Goal: Task Accomplishment & Management: Use online tool/utility

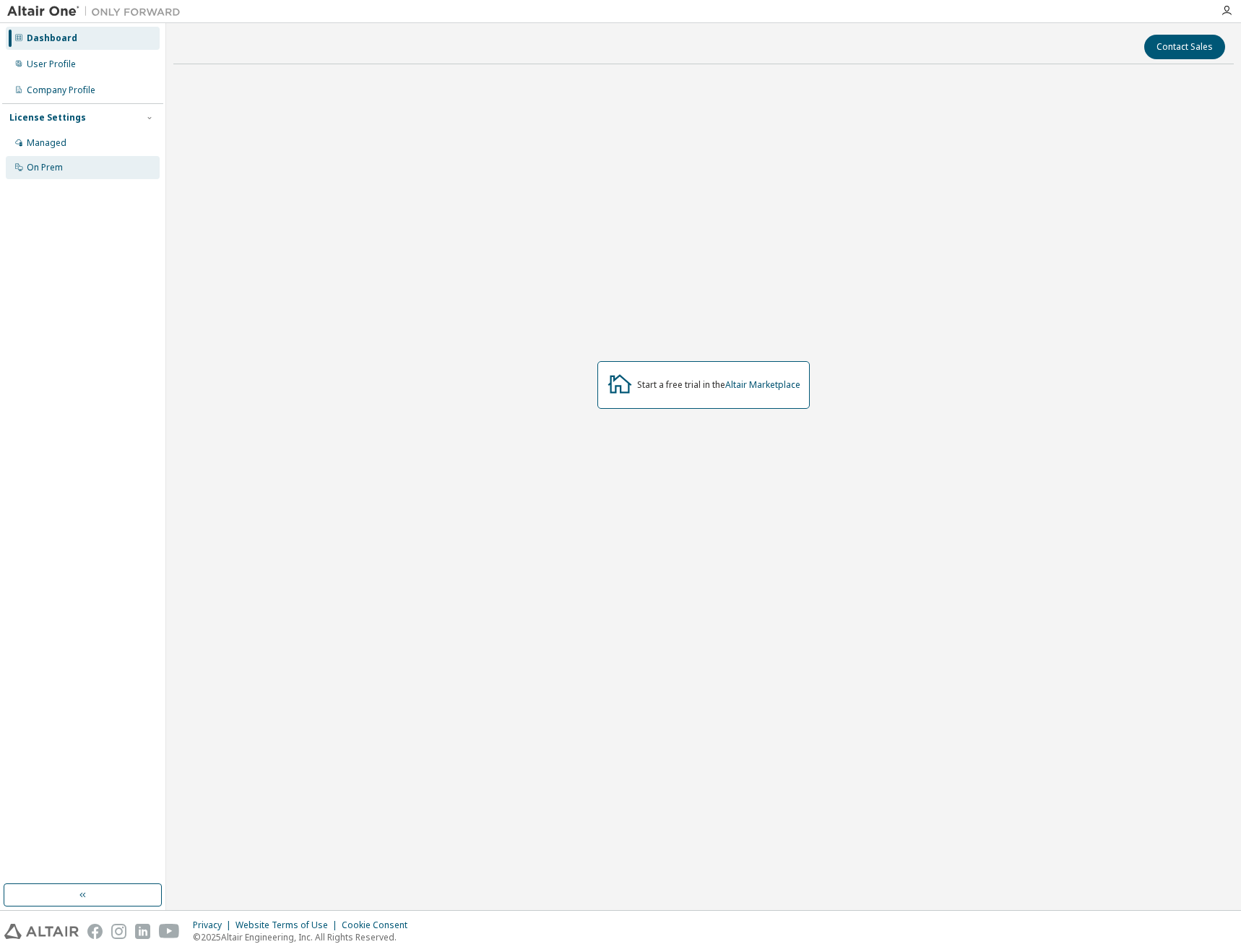
click at [44, 164] on div "On Prem" at bounding box center [44, 167] width 36 height 11
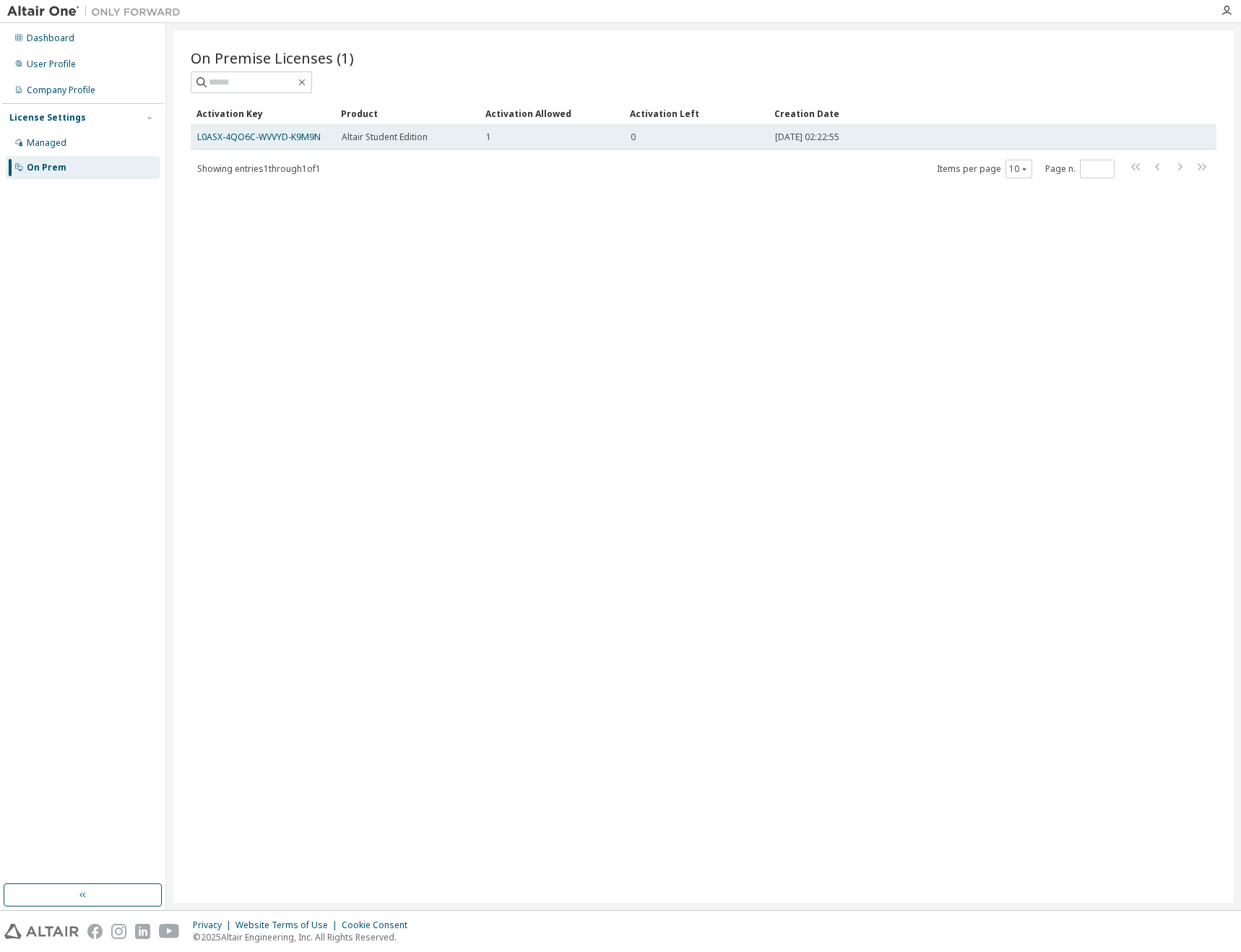
click at [727, 145] on td "0" at bounding box center [696, 138] width 144 height 24
click at [656, 125] on td "0" at bounding box center [696, 138] width 144 height 24
click at [640, 134] on div "0" at bounding box center [696, 137] width 131 height 11
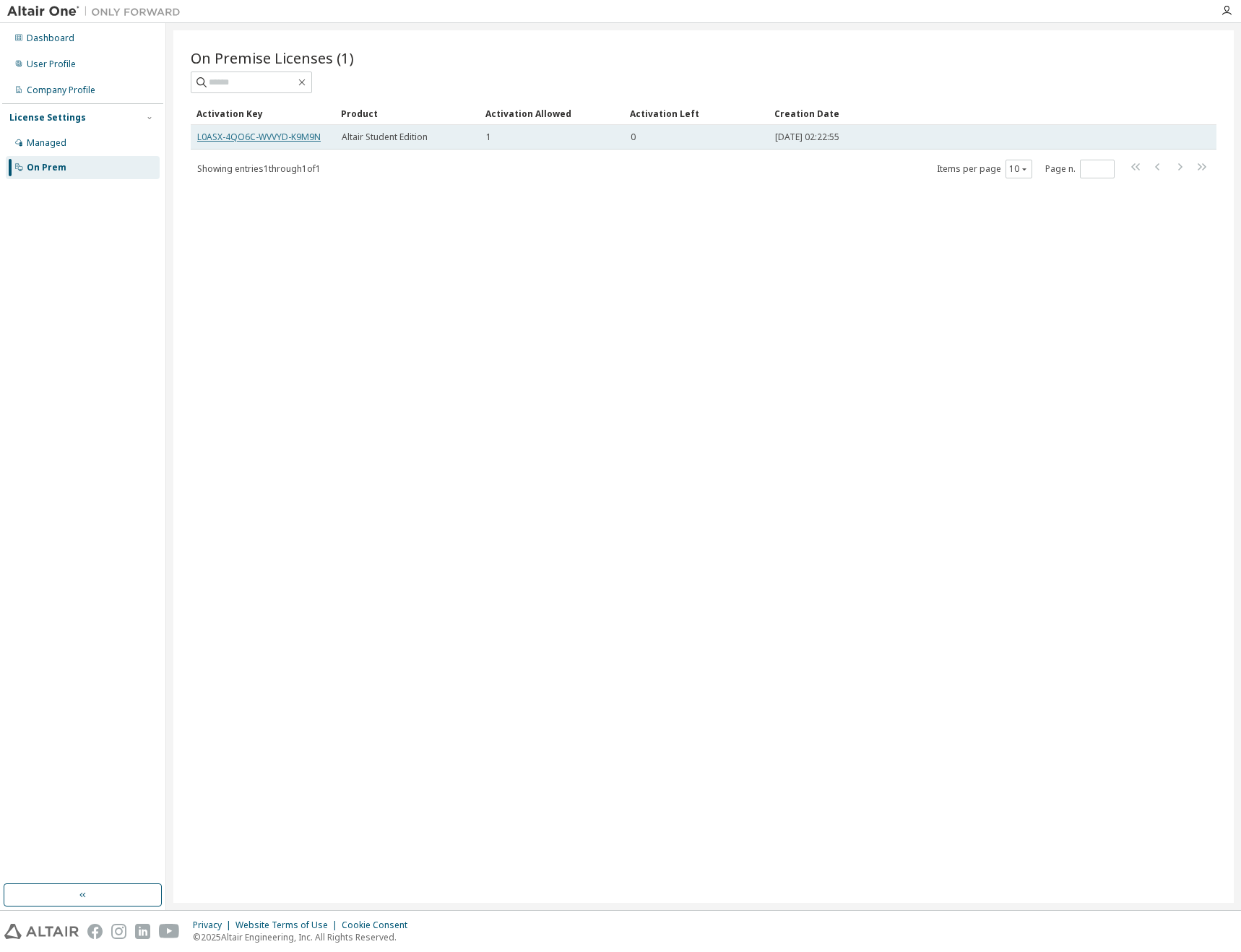
click at [294, 134] on link "L0ASX-4QO6C-WVVYD-K9M9N" at bounding box center [259, 137] width 124 height 12
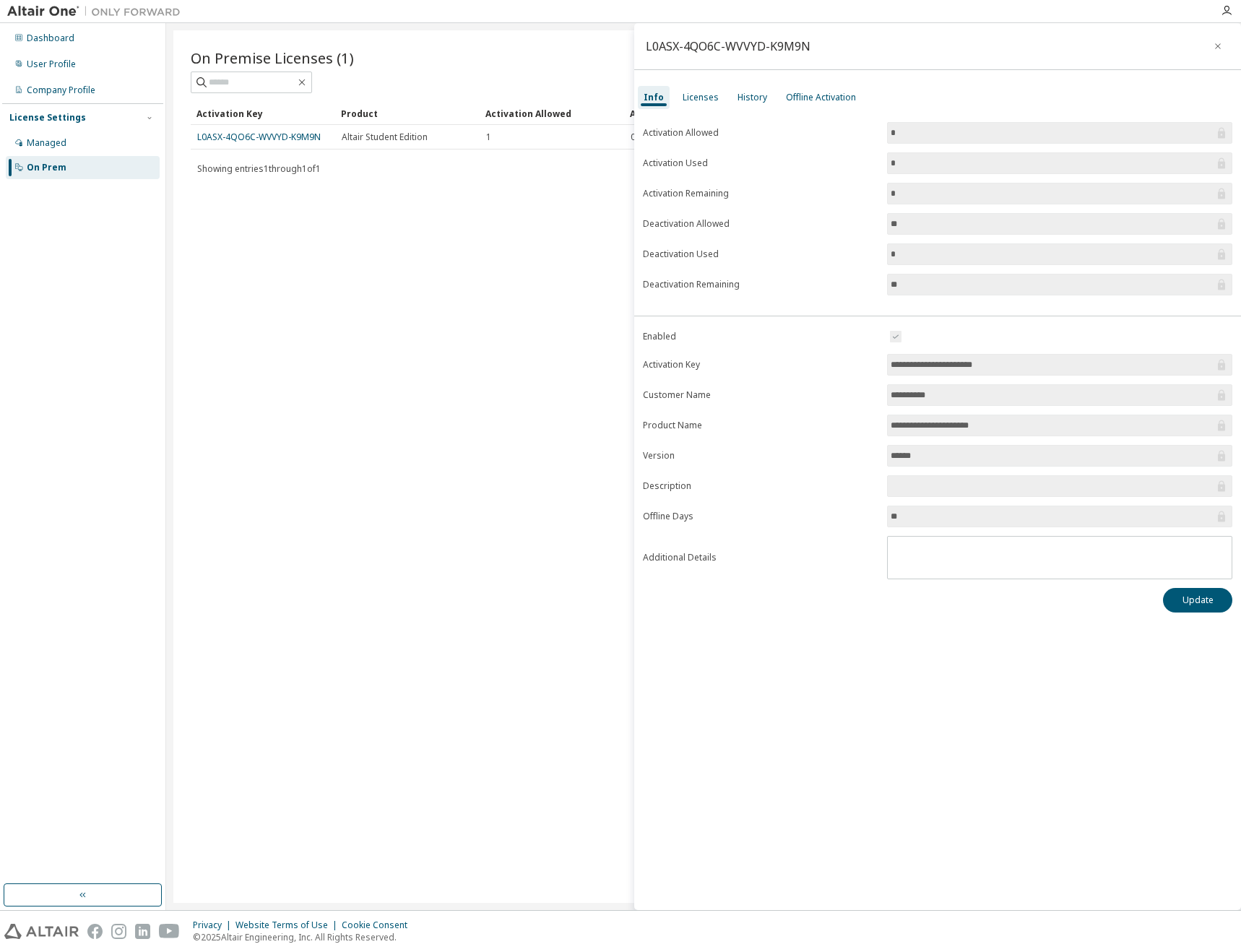
click at [1059, 164] on input "*" at bounding box center [1051, 163] width 323 height 15
click at [1061, 189] on input "*" at bounding box center [1051, 193] width 323 height 15
click at [1061, 190] on input "*" at bounding box center [1051, 193] width 323 height 15
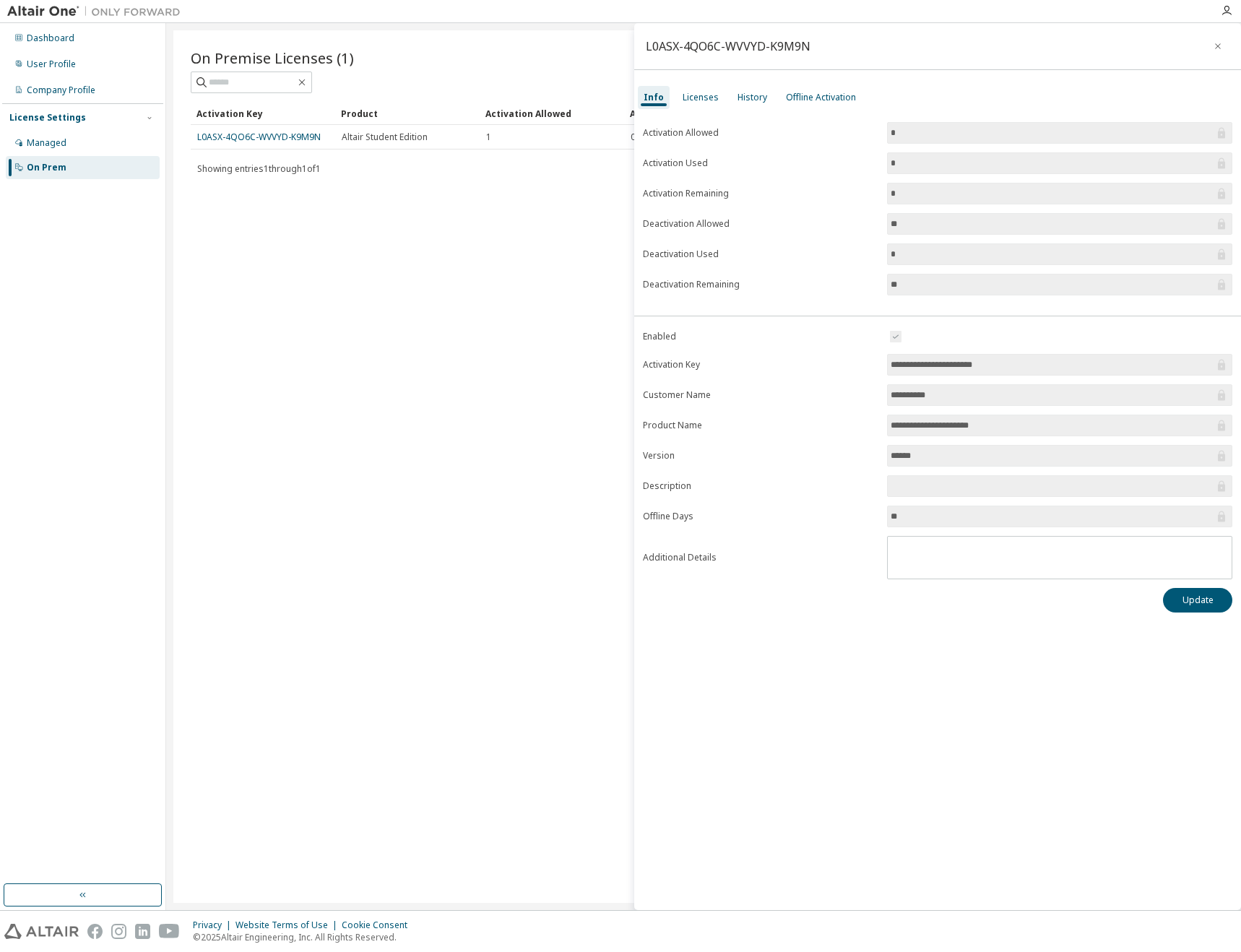
click at [1060, 191] on input "*" at bounding box center [1051, 193] width 323 height 15
click at [693, 86] on div "Licenses" at bounding box center [701, 97] width 47 height 23
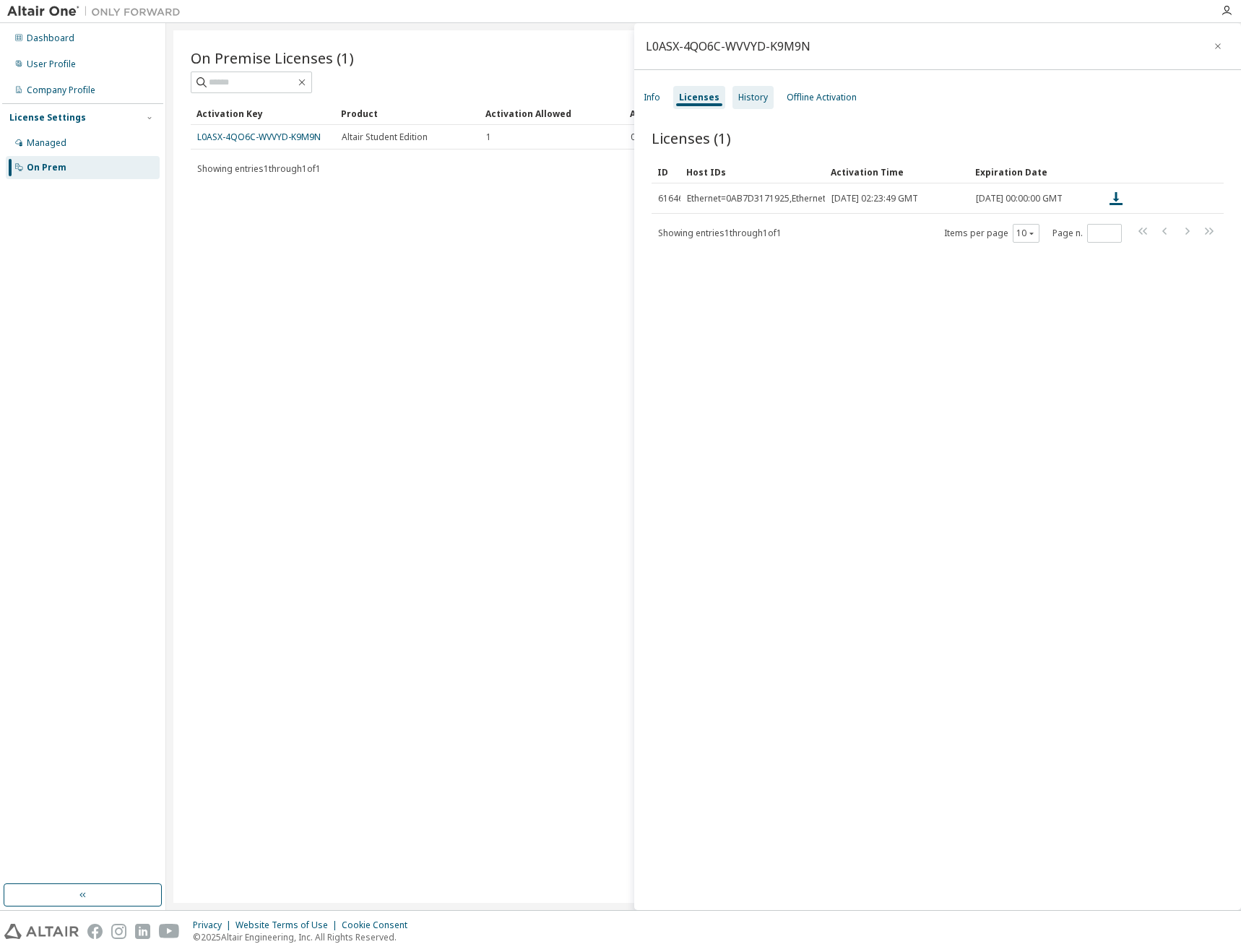
click at [744, 92] on div "History" at bounding box center [753, 97] width 30 height 11
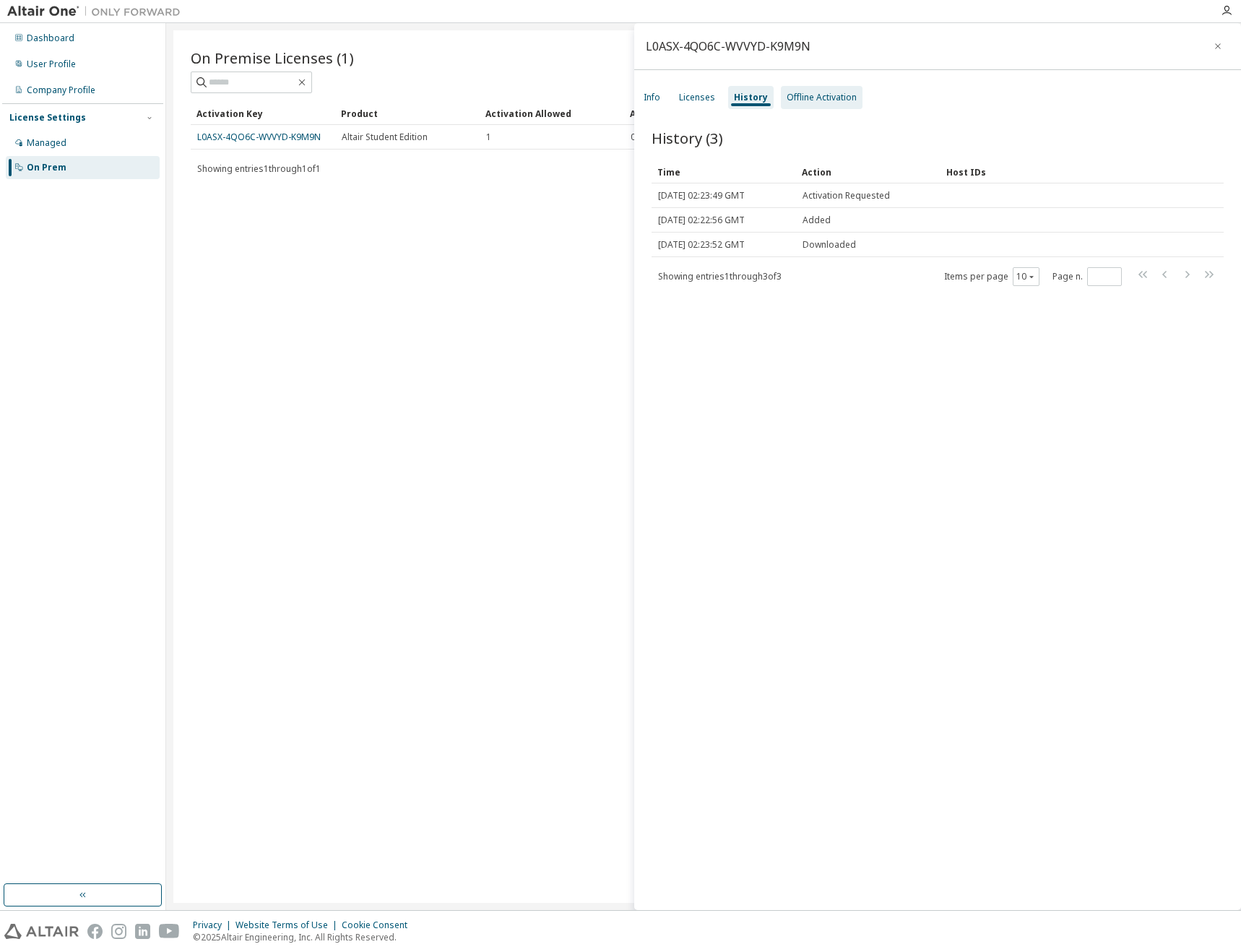
click at [819, 88] on div "Offline Activation" at bounding box center [821, 97] width 82 height 23
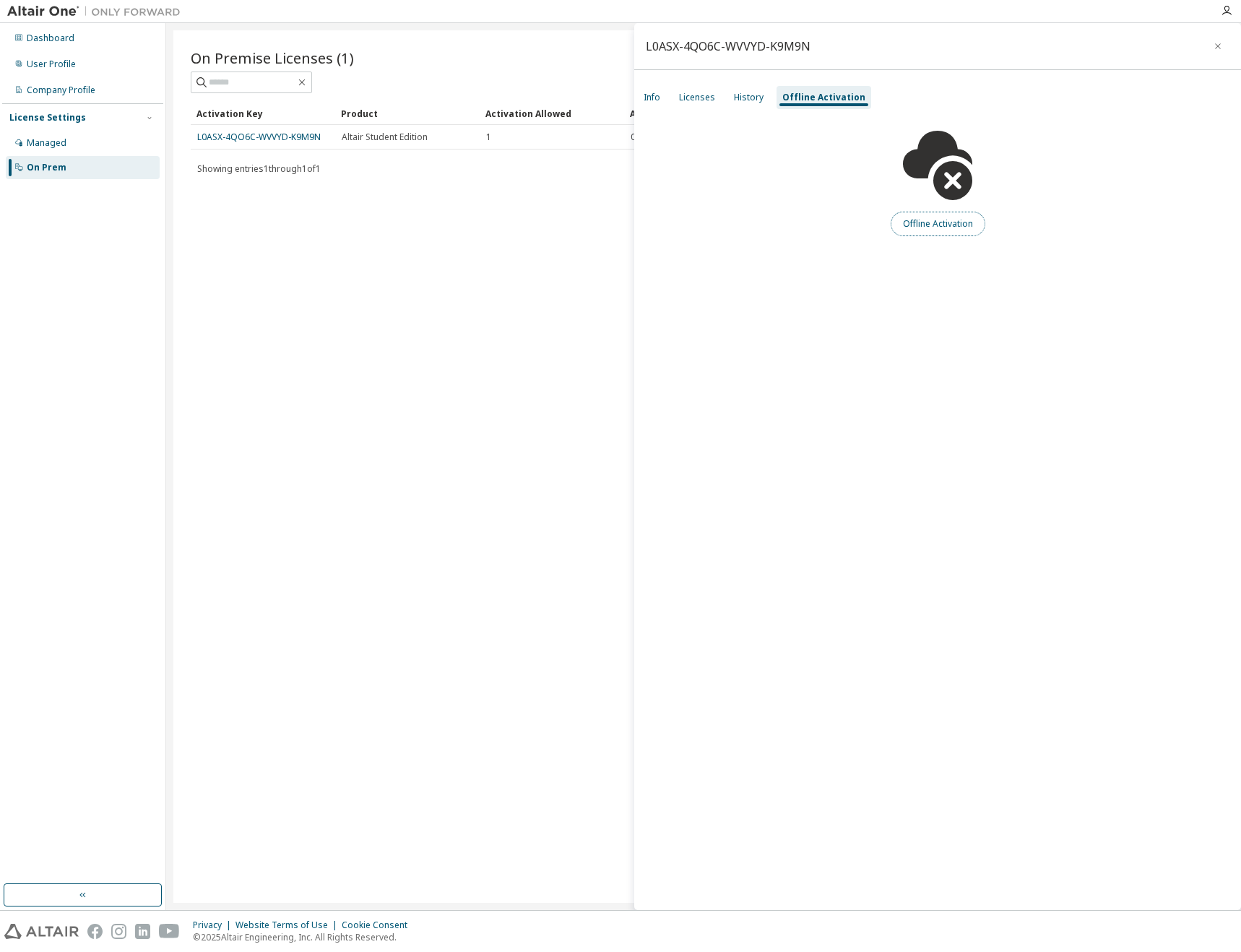
click at [915, 218] on button "Offline Activation" at bounding box center [938, 224] width 95 height 24
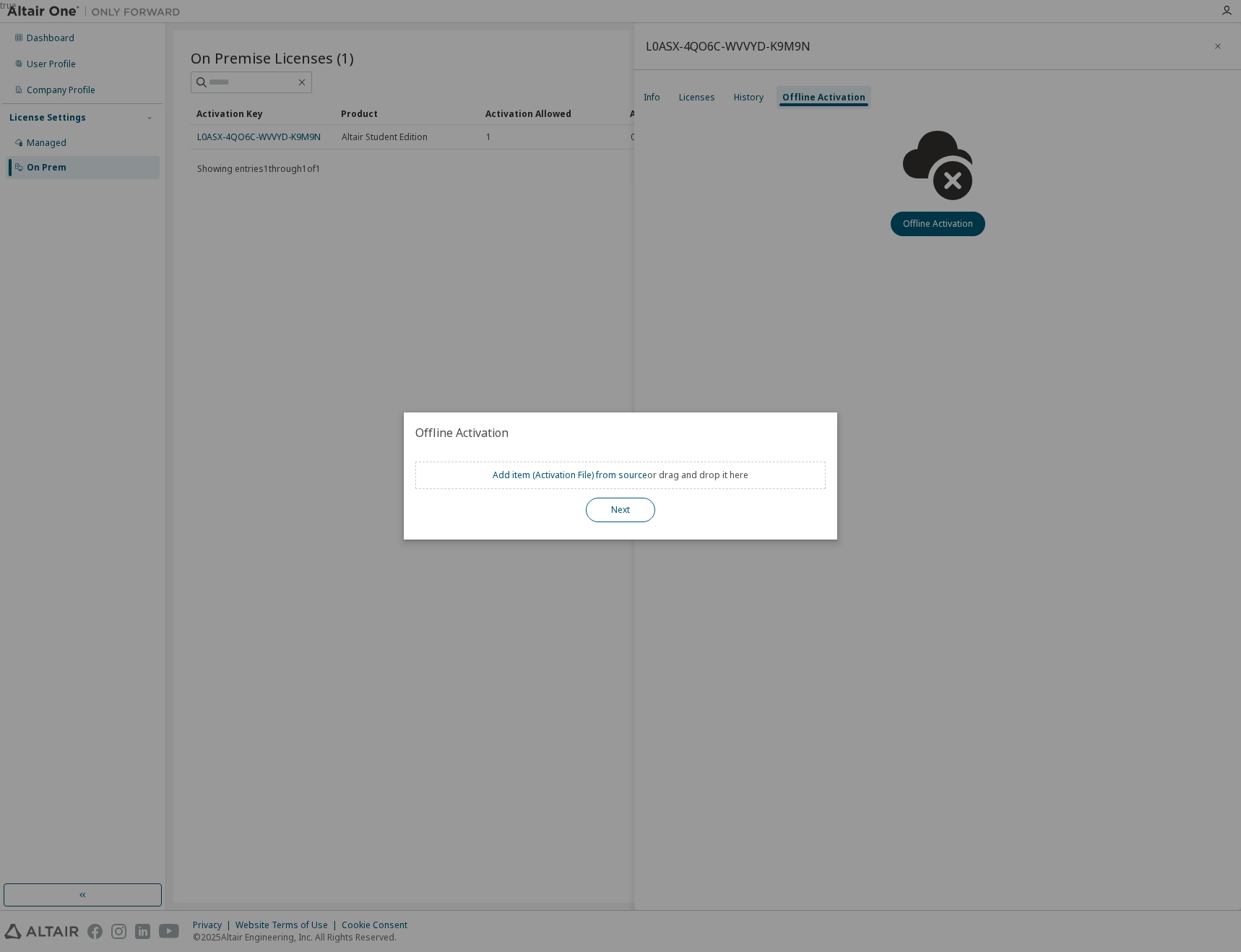
click at [597, 511] on button "Next" at bounding box center [620, 510] width 70 height 24
click at [560, 291] on div "true" at bounding box center [620, 476] width 1241 height 952
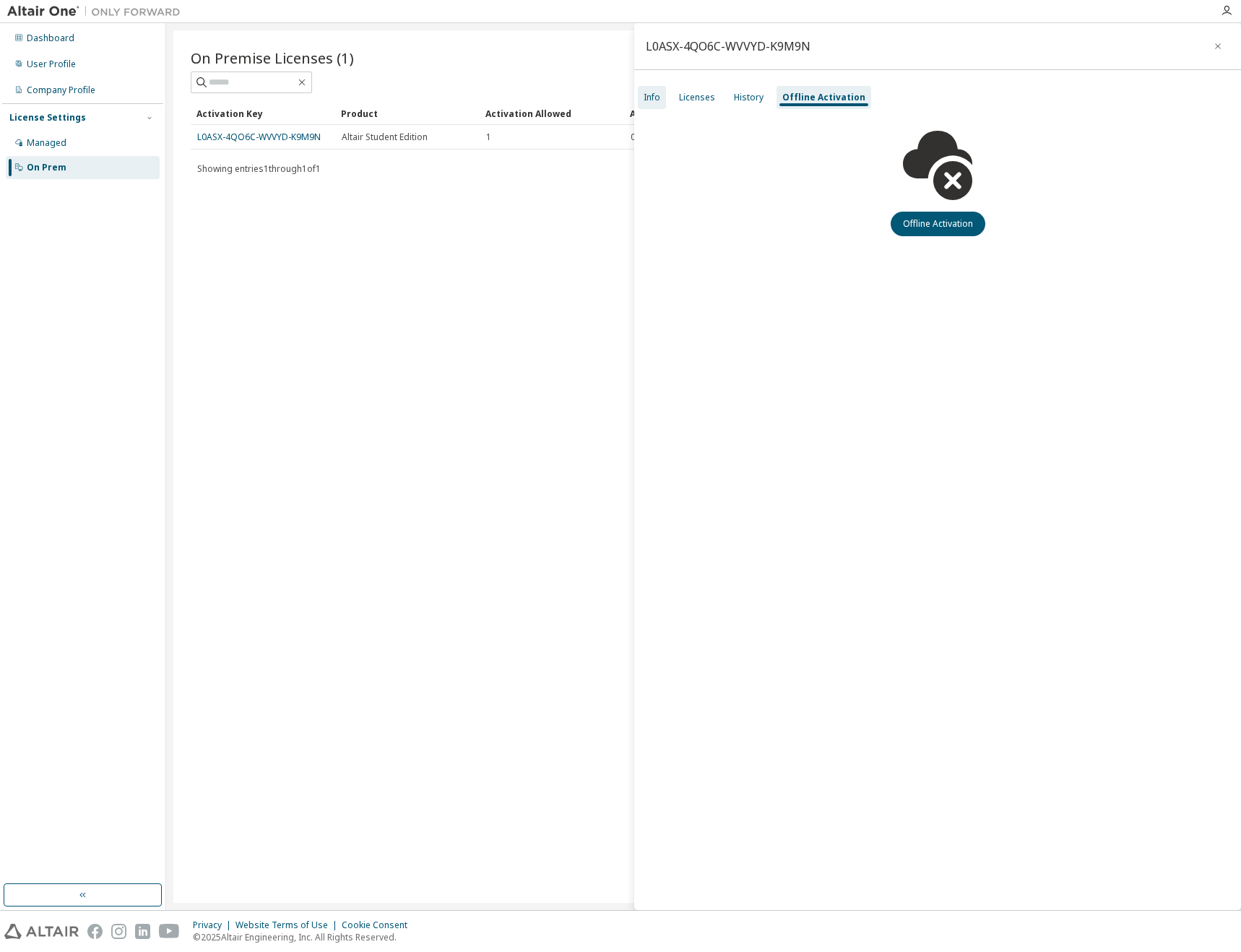
click at [661, 108] on div "Info Licenses History Offline Activation" at bounding box center [938, 98] width 607 height 26
click at [646, 95] on div "Info" at bounding box center [652, 97] width 17 height 11
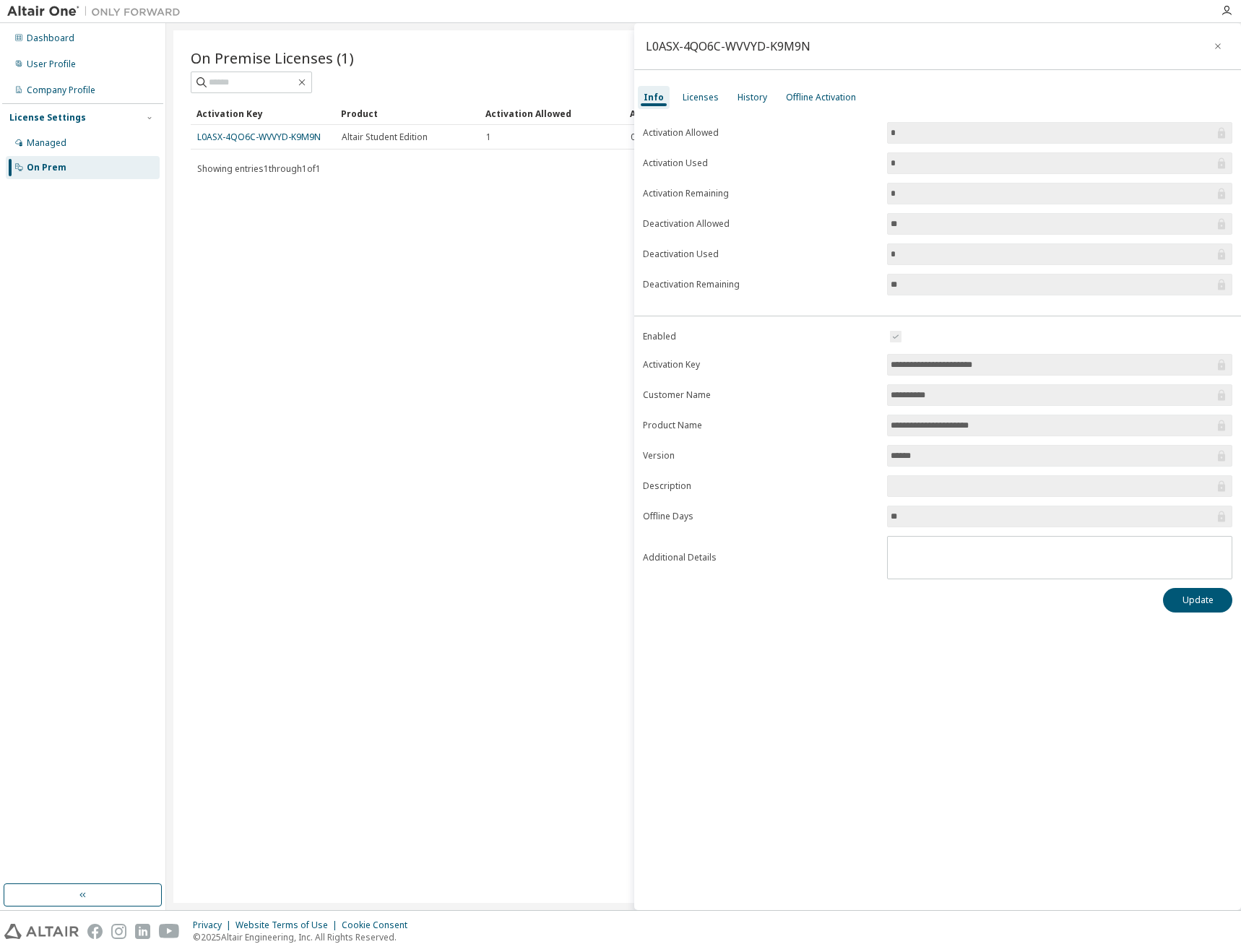
click at [513, 389] on div "On Premise Licenses (1) Clear Load Save Save As Field Operator Value Select fil…" at bounding box center [703, 467] width 1060 height 873
click at [1215, 49] on icon "button" at bounding box center [1217, 46] width 10 height 11
